Goal: Check status: Check status

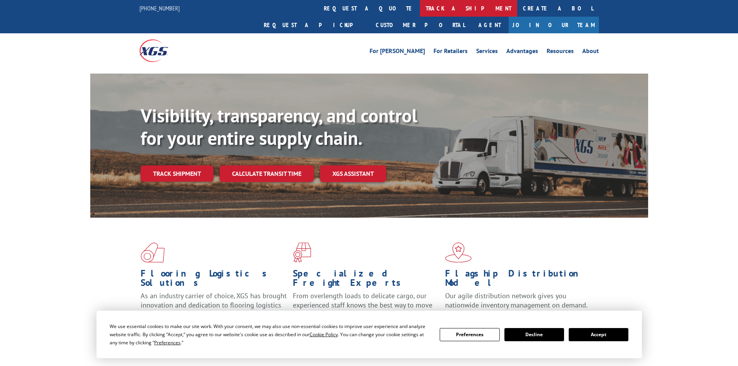
click at [420, 5] on link "track a shipment" at bounding box center [468, 8] width 97 height 17
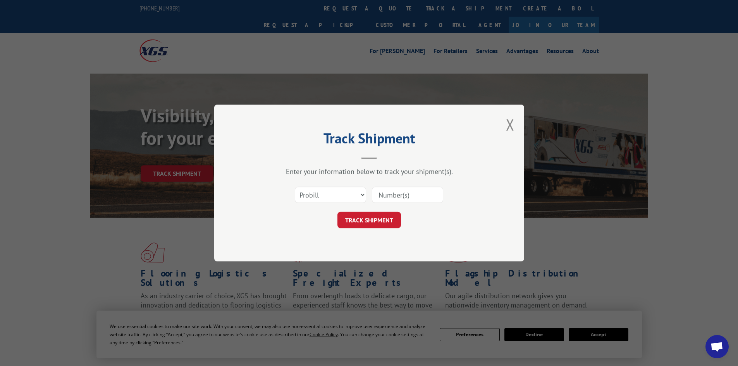
paste input "89326"
type input "89326"
click at [355, 217] on button "TRACK SHIPMENT" at bounding box center [370, 220] width 64 height 16
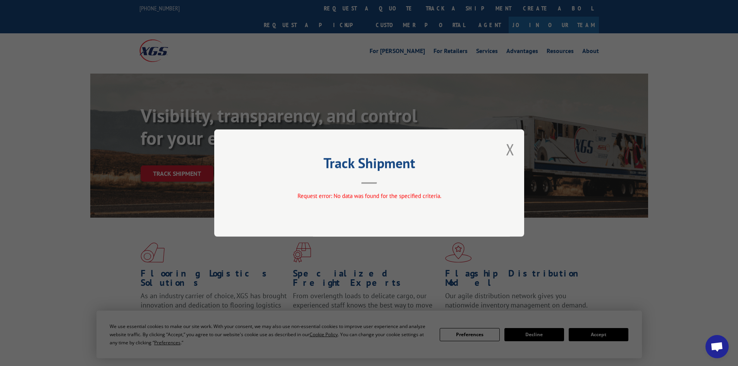
click at [504, 148] on div "Track Shipment Request error: No data was found for the specified criteria." at bounding box center [369, 182] width 310 height 107
click at [513, 146] on button "Close modal" at bounding box center [510, 149] width 9 height 21
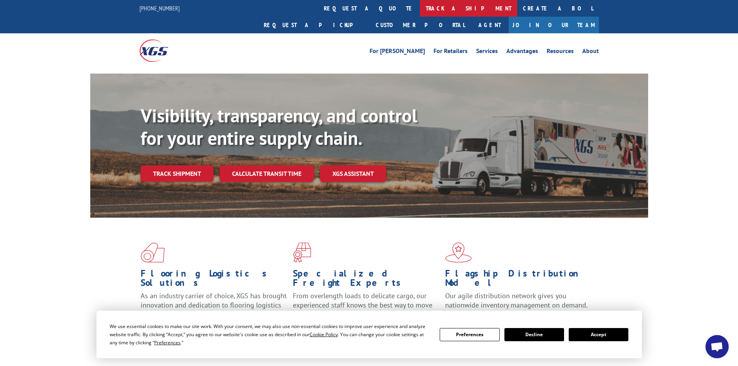
click at [420, 9] on link "track a shipment" at bounding box center [468, 8] width 97 height 17
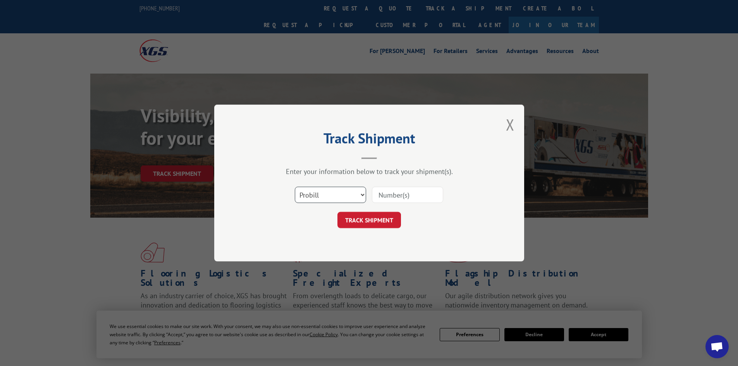
click at [359, 194] on select "Select category... Probill BOL PO" at bounding box center [330, 195] width 71 height 16
select select "bol"
click at [295, 187] on select "Select category... Probill BOL PO" at bounding box center [330, 195] width 71 height 16
click at [384, 202] on input at bounding box center [407, 195] width 71 height 16
paste input "5509657"
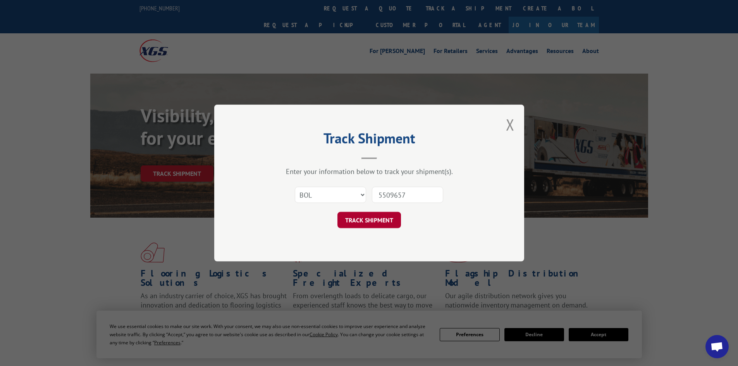
type input "5509657"
click at [346, 220] on button "TRACK SHIPMENT" at bounding box center [370, 220] width 64 height 16
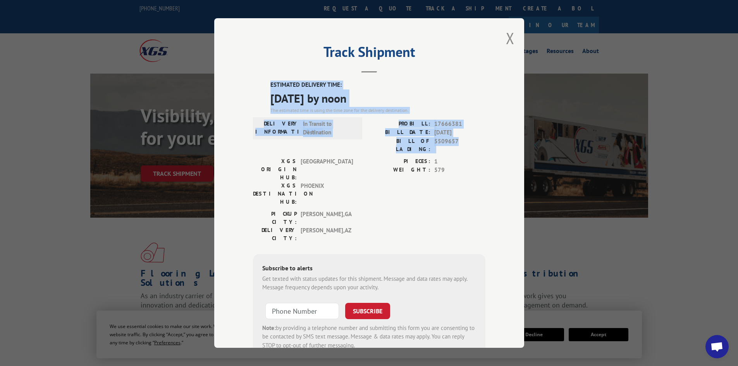
drag, startPoint x: 265, startPoint y: 79, endPoint x: 460, endPoint y: 145, distance: 205.7
click at [460, 145] on div "Track Shipment ESTIMATED DELIVERY TIME: [DATE] by noon The estimated time is us…" at bounding box center [369, 183] width 310 height 330
copy div "ESTIMATED DELIVERY TIME: [DATE] by noon The estimated time is using the time zo…"
click at [508, 38] on button "Close modal" at bounding box center [510, 38] width 9 height 21
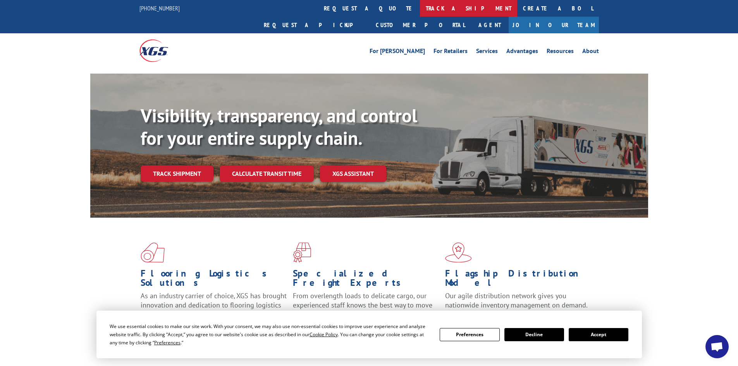
click at [420, 10] on link "track a shipment" at bounding box center [468, 8] width 97 height 17
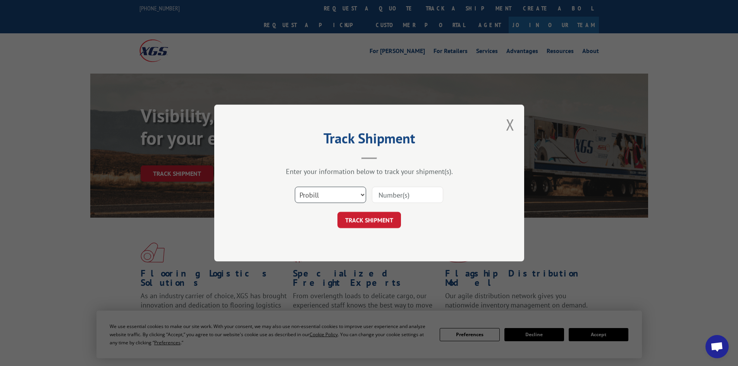
click at [360, 193] on select "Select category... Probill BOL PO" at bounding box center [330, 195] width 71 height 16
select select "bol"
click at [295, 187] on select "Select category... Probill BOL PO" at bounding box center [330, 195] width 71 height 16
paste input "471225"
type input "471225"
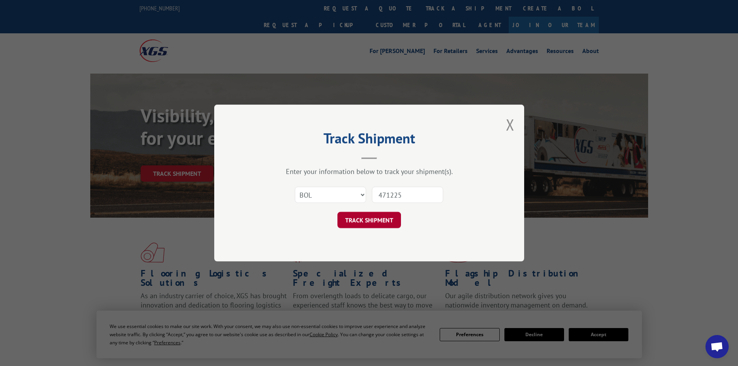
click at [382, 220] on button "TRACK SHIPMENT" at bounding box center [370, 220] width 64 height 16
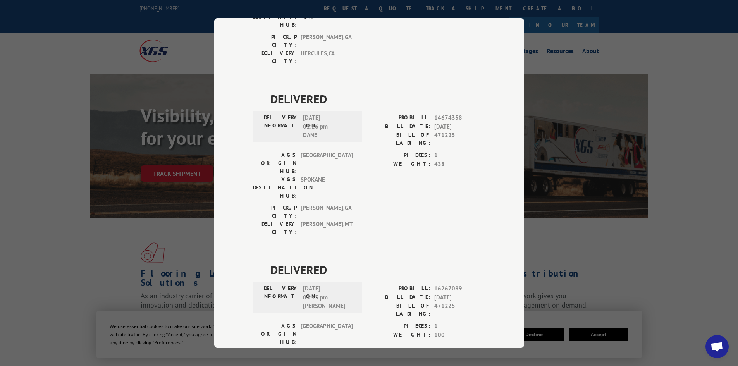
scroll to position [930, 0]
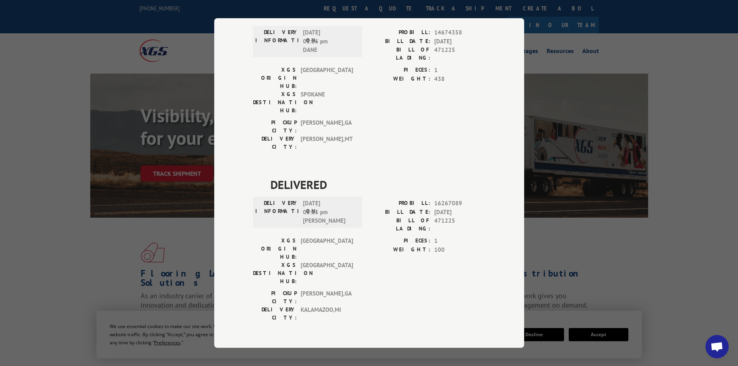
drag, startPoint x: 261, startPoint y: 188, endPoint x: 461, endPoint y: 246, distance: 208.0
copy div "ESTIMATED DELIVERY TIME: [DATE] by noon The estimated time is using the time zo…"
click at [632, 187] on div "Track Shipment DELIVERED DELIVERY INFORMATION: PROBILL: 6851922 BILL DATE: [DAT…" at bounding box center [369, 183] width 738 height 366
drag, startPoint x: 455, startPoint y: 171, endPoint x: 458, endPoint y: 148, distance: 23.8
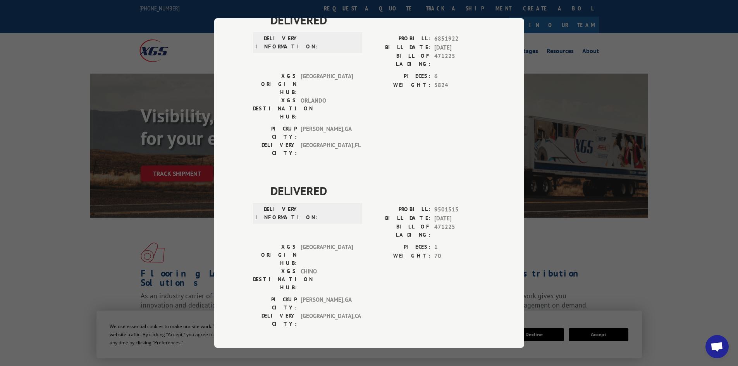
scroll to position [0, 0]
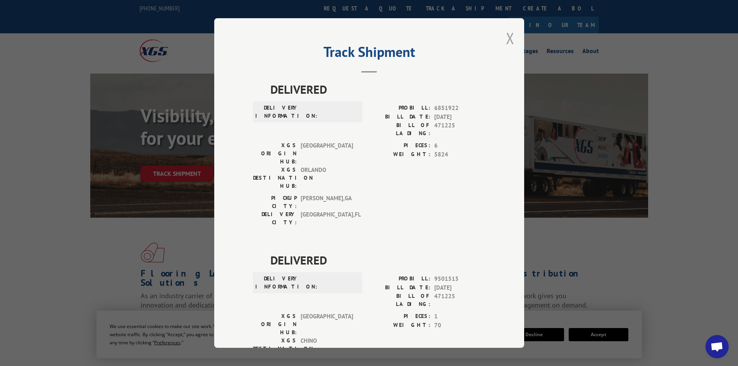
click at [508, 35] on button "Close modal" at bounding box center [510, 38] width 9 height 21
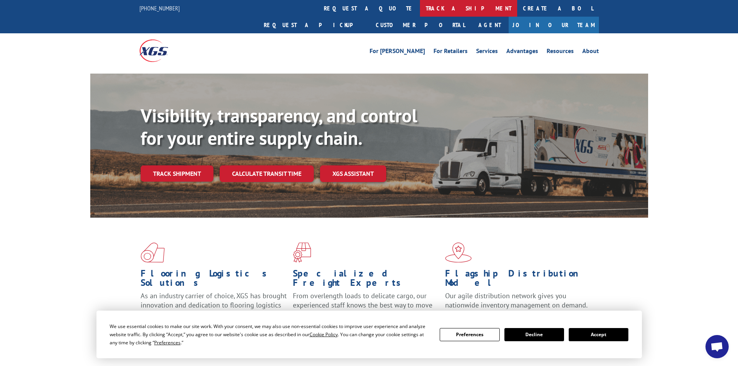
click at [420, 8] on link "track a shipment" at bounding box center [468, 8] width 97 height 17
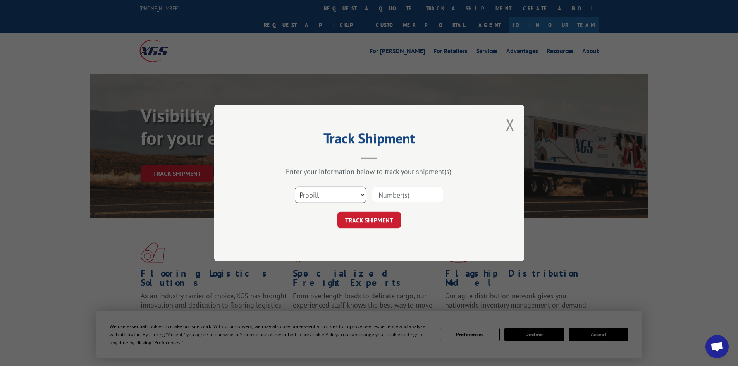
click at [322, 199] on select "Select category... Probill BOL PO" at bounding box center [330, 195] width 71 height 16
select select "bol"
click at [295, 187] on select "Select category... Probill BOL PO" at bounding box center [330, 195] width 71 height 16
click at [393, 190] on input at bounding box center [407, 195] width 71 height 16
paste input "5513857"
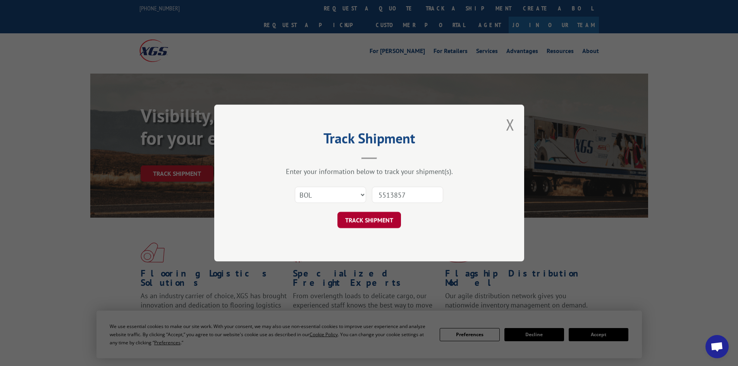
type input "5513857"
click at [371, 215] on button "TRACK SHIPMENT" at bounding box center [370, 220] width 64 height 16
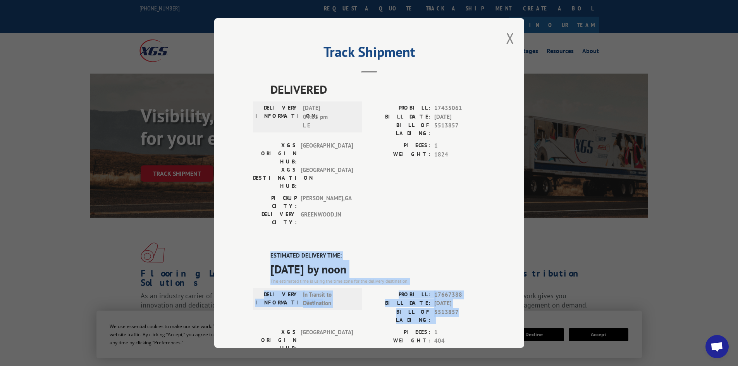
drag, startPoint x: 268, startPoint y: 210, endPoint x: 475, endPoint y: 266, distance: 214.6
copy div "ESTIMATED DELIVERY TIME: [DATE] by noon The estimated time is using the time zo…"
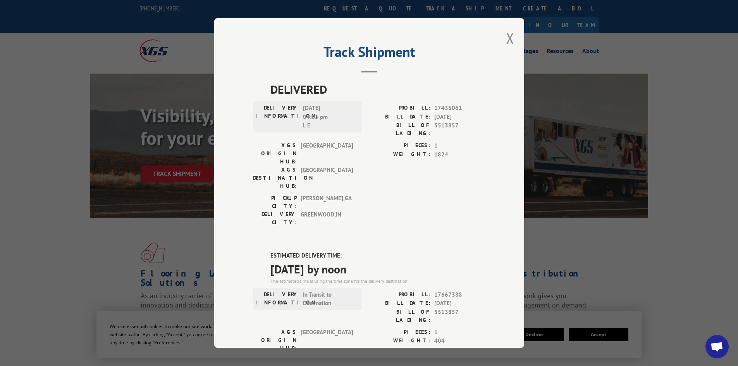
click at [519, 33] on div "Track Shipment DELIVERED DELIVERY INFORMATION: [DATE] 04:05 pm L E PROBILL: 174…" at bounding box center [369, 183] width 310 height 330
click at [510, 34] on button "Close modal" at bounding box center [510, 38] width 9 height 21
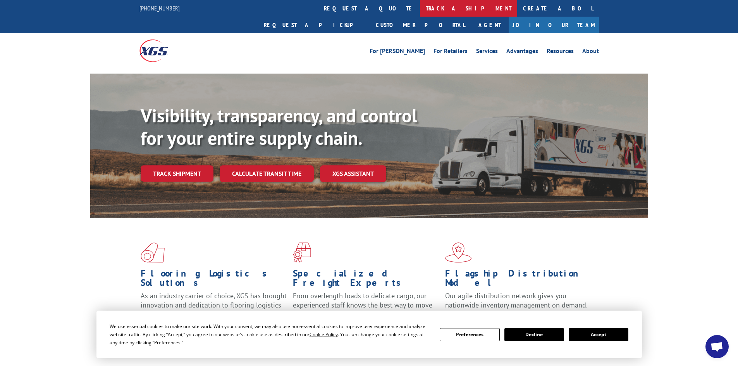
click at [420, 8] on link "track a shipment" at bounding box center [468, 8] width 97 height 17
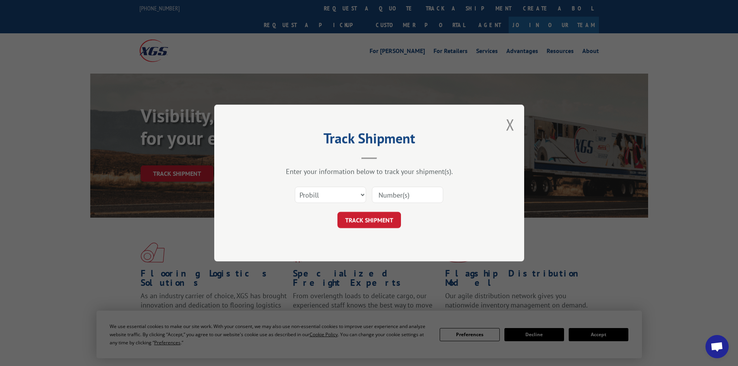
click at [383, 193] on input at bounding box center [407, 195] width 71 height 16
paste input "17233655"
type input "17233655"
click at [380, 224] on button "TRACK SHIPMENT" at bounding box center [370, 220] width 64 height 16
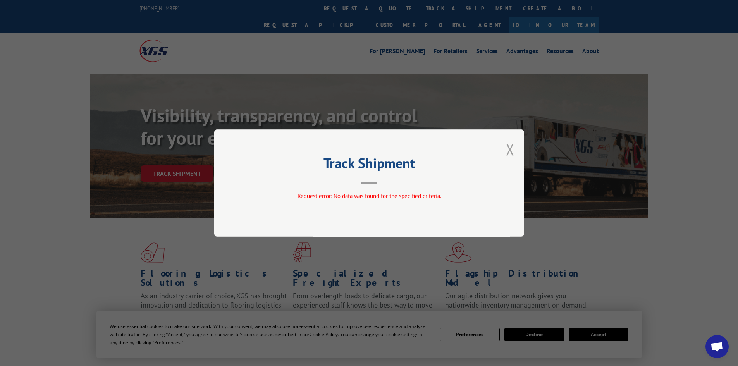
click at [508, 155] on button "Close modal" at bounding box center [510, 149] width 9 height 21
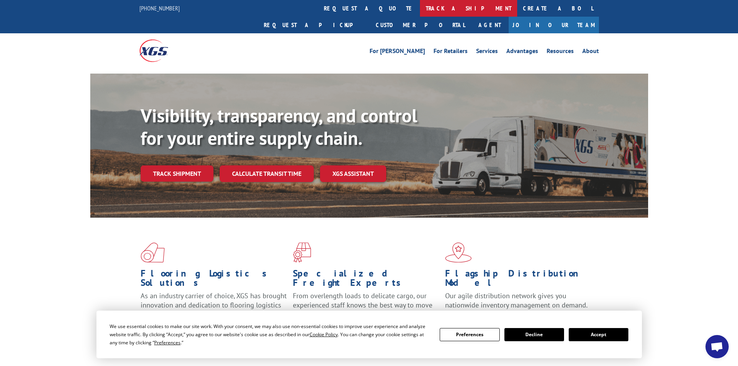
click at [420, 16] on link "track a shipment" at bounding box center [468, 8] width 97 height 17
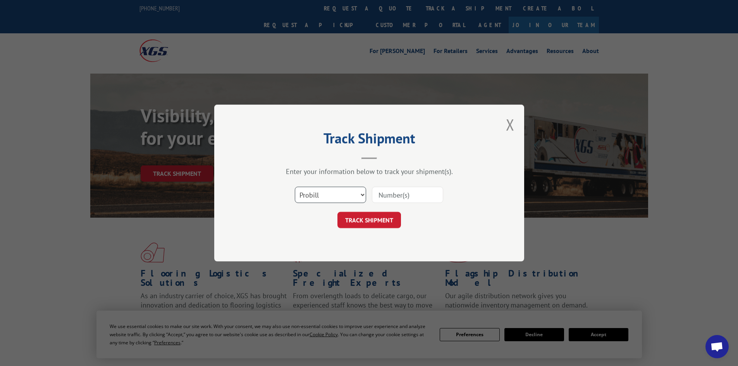
drag, startPoint x: 360, startPoint y: 193, endPoint x: 351, endPoint y: 200, distance: 11.6
click at [360, 193] on select "Select category... Probill BOL PO" at bounding box center [330, 195] width 71 height 16
select select "bol"
click at [295, 187] on select "Select category... Probill BOL PO" at bounding box center [330, 195] width 71 height 16
click at [398, 196] on input at bounding box center [407, 195] width 71 height 16
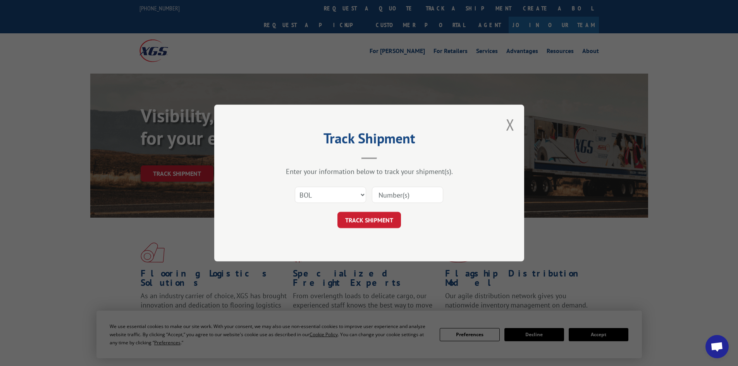
paste input "7052877"
type input "7052877"
click at [374, 216] on button "TRACK SHIPMENT" at bounding box center [370, 220] width 64 height 16
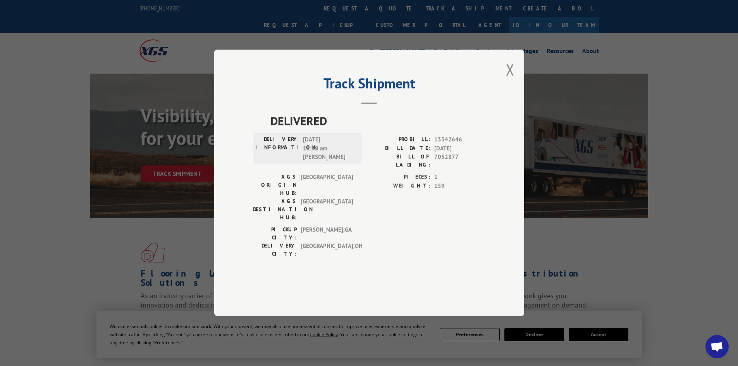
click at [515, 90] on div "Track Shipment DELIVERED DELIVERY INFORMATION: [DATE] 11:30 am [PERSON_NAME]: 1…" at bounding box center [369, 183] width 310 height 267
click at [513, 80] on button "Close modal" at bounding box center [510, 69] width 9 height 21
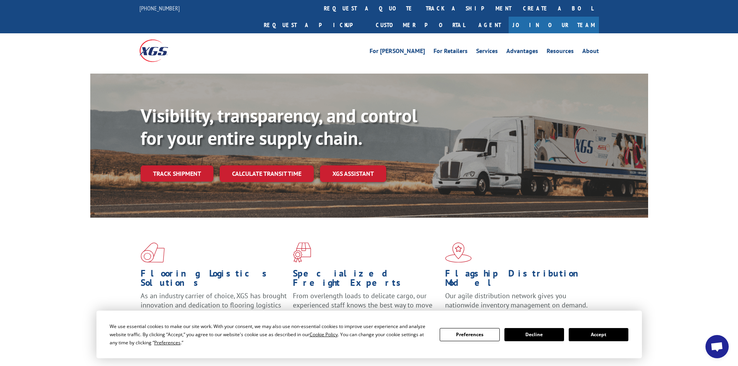
click at [420, 5] on link "track a shipment" at bounding box center [468, 8] width 97 height 17
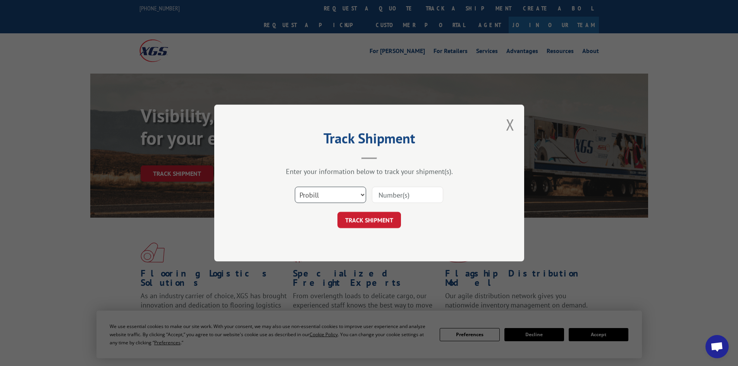
click at [361, 193] on select "Select category... Probill BOL PO" at bounding box center [330, 195] width 71 height 16
select select "bol"
click at [295, 187] on select "Select category... Probill BOL PO" at bounding box center [330, 195] width 71 height 16
click at [382, 194] on input at bounding box center [407, 195] width 71 height 16
paste input "471224"
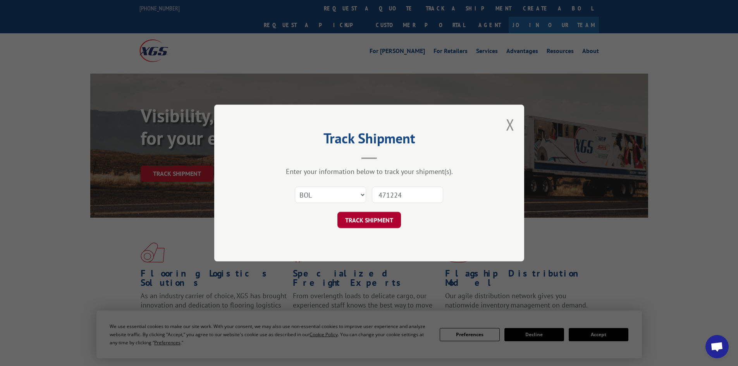
type input "471224"
click at [384, 224] on button "TRACK SHIPMENT" at bounding box center [370, 220] width 64 height 16
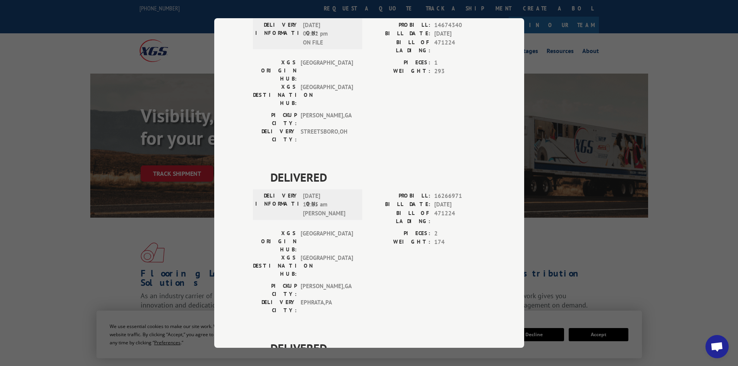
scroll to position [698, 0]
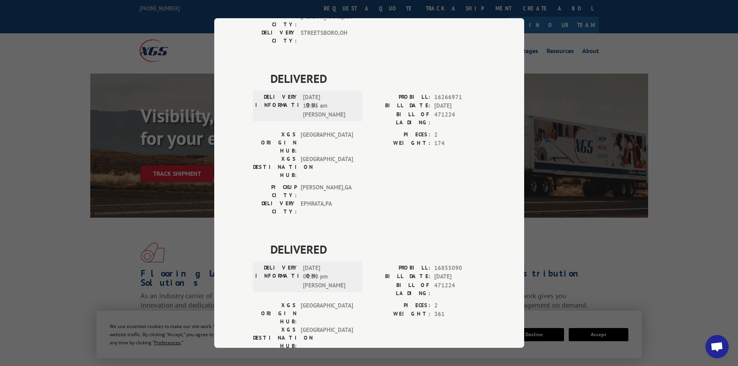
drag, startPoint x: 267, startPoint y: 159, endPoint x: 422, endPoint y: 171, distance: 156.2
drag, startPoint x: 264, startPoint y: 150, endPoint x: 466, endPoint y: 208, distance: 210.9
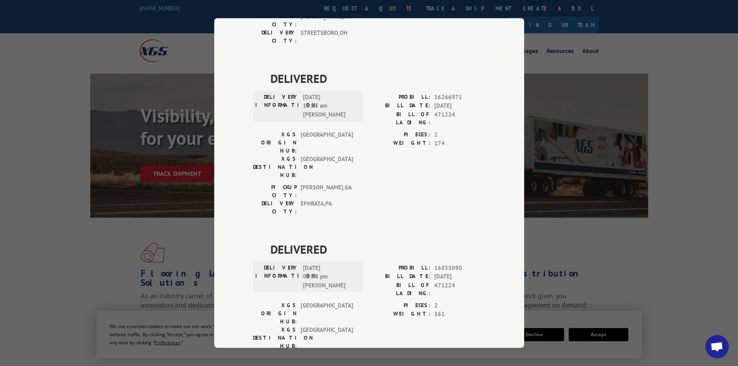
copy div "ESTIMATED DELIVERY TIME: [DATE] by noon The estimated time is using the time zo…"
